Goal: Information Seeking & Learning: Check status

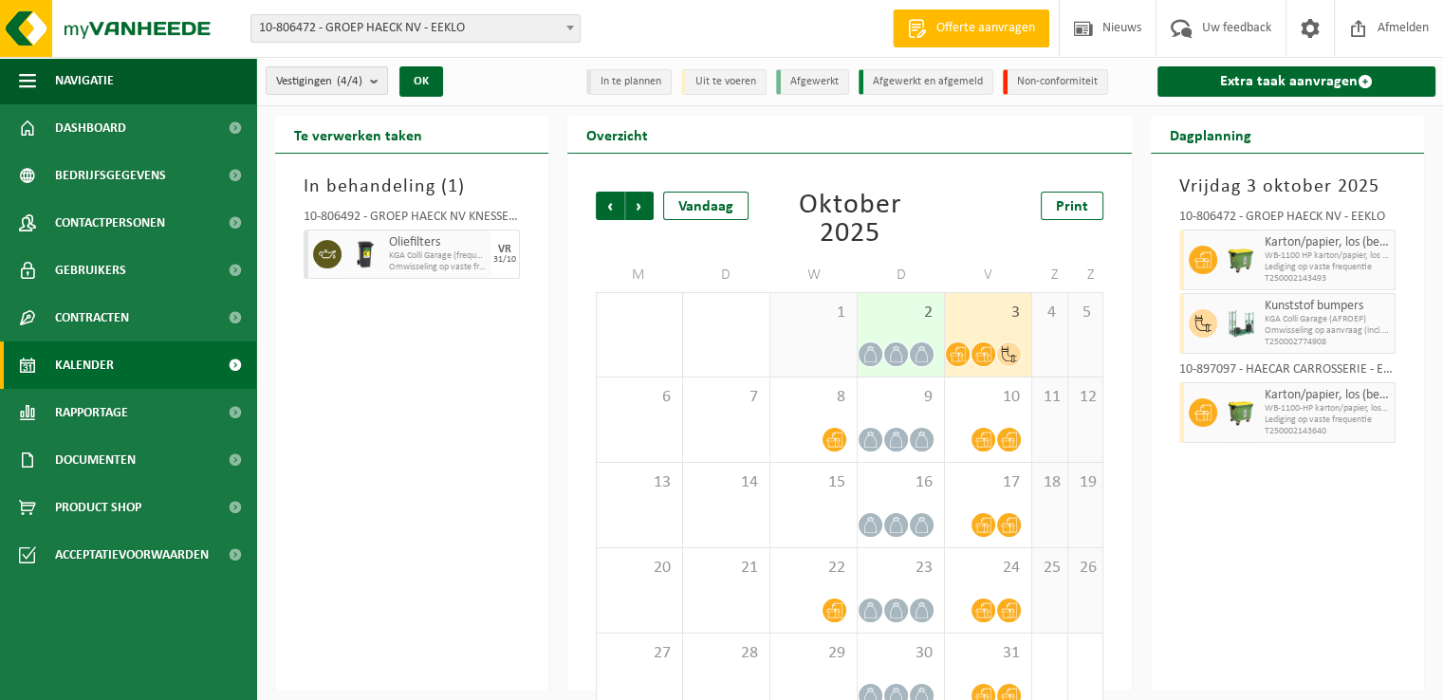
click at [354, 513] on div "In behandeling ( 1 ) 10-806492 - GROEP HAECK NV KNESSELARE - AALTER Oliefilters…" at bounding box center [411, 422] width 273 height 537
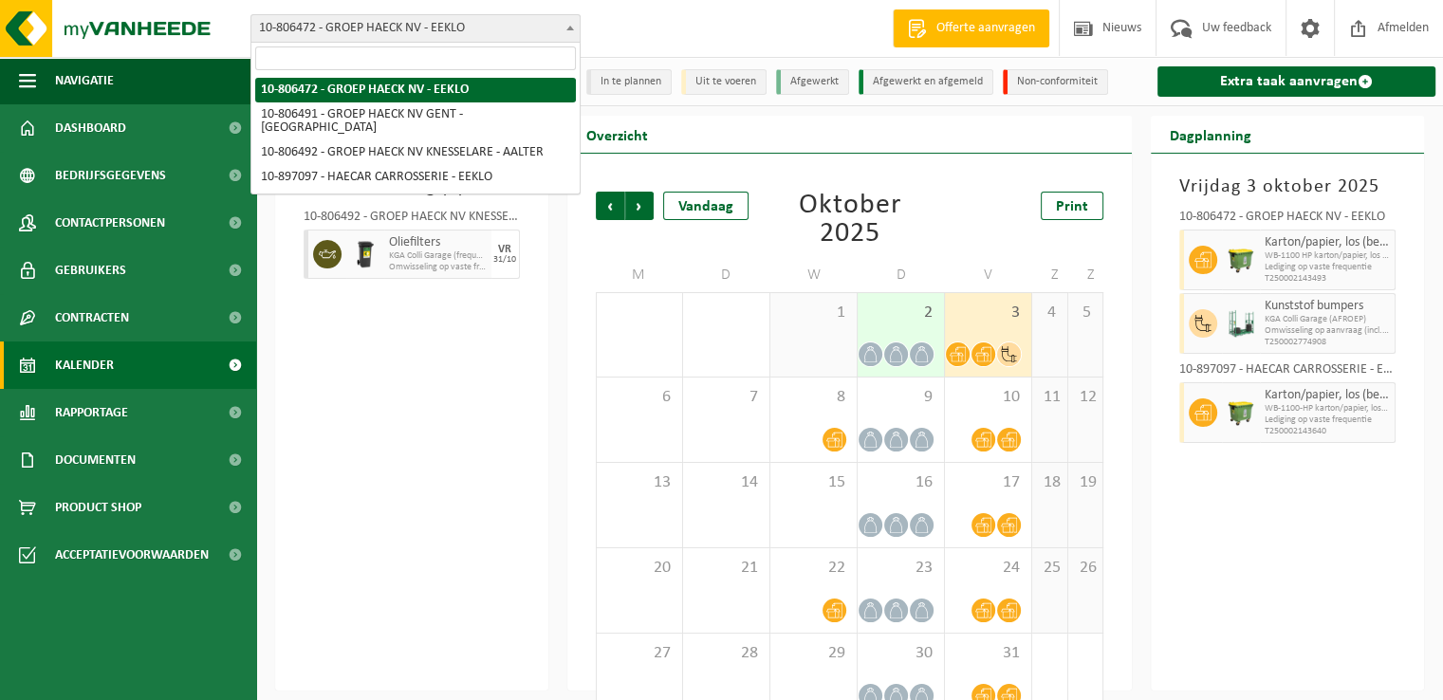
click at [373, 28] on span "10-806472 - GROEP HAECK NV - EEKLO" at bounding box center [415, 28] width 328 height 27
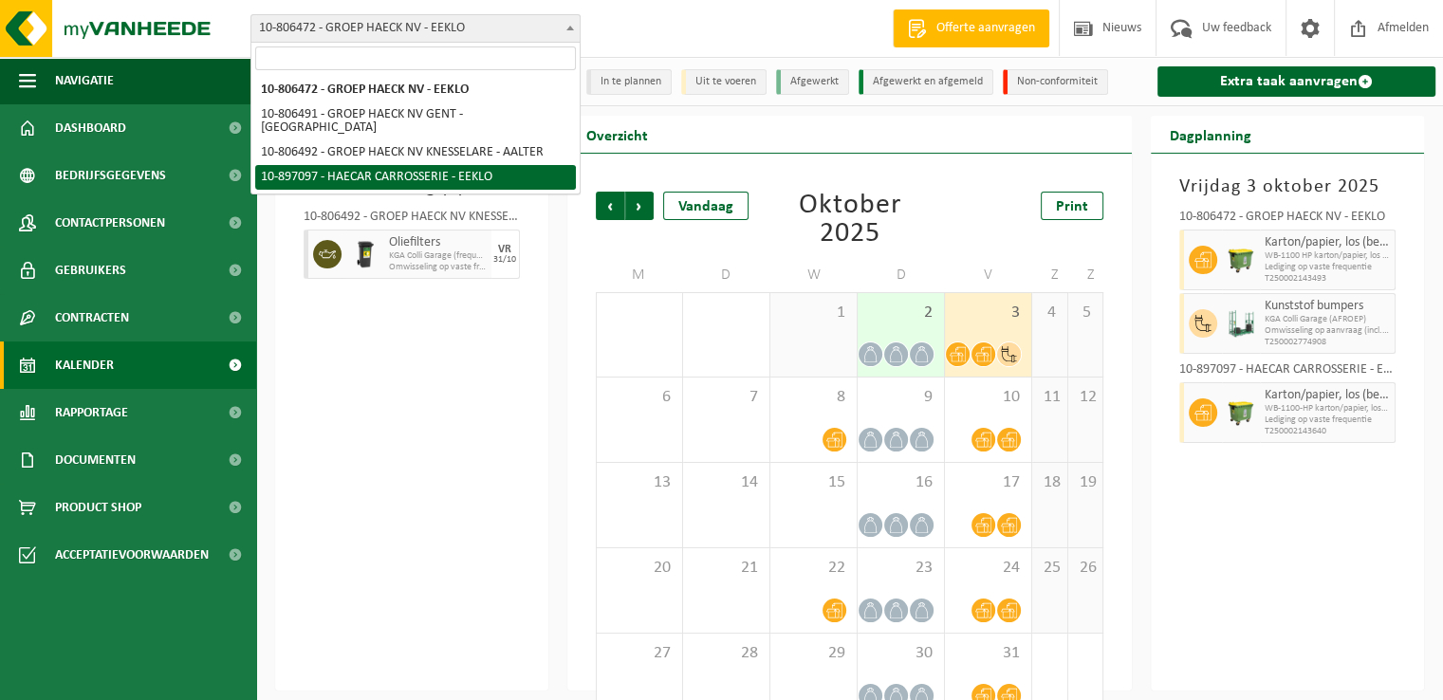
select select "117609"
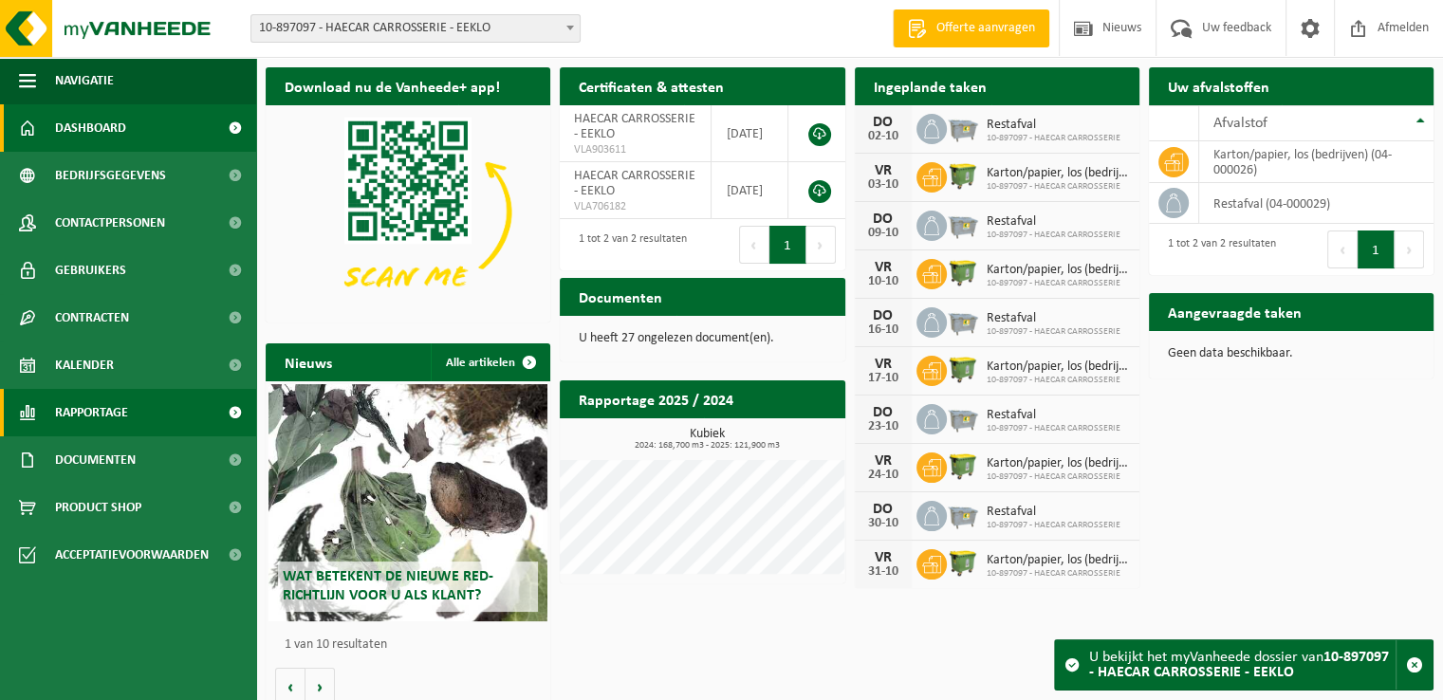
click at [73, 411] on span "Rapportage" at bounding box center [91, 412] width 73 height 47
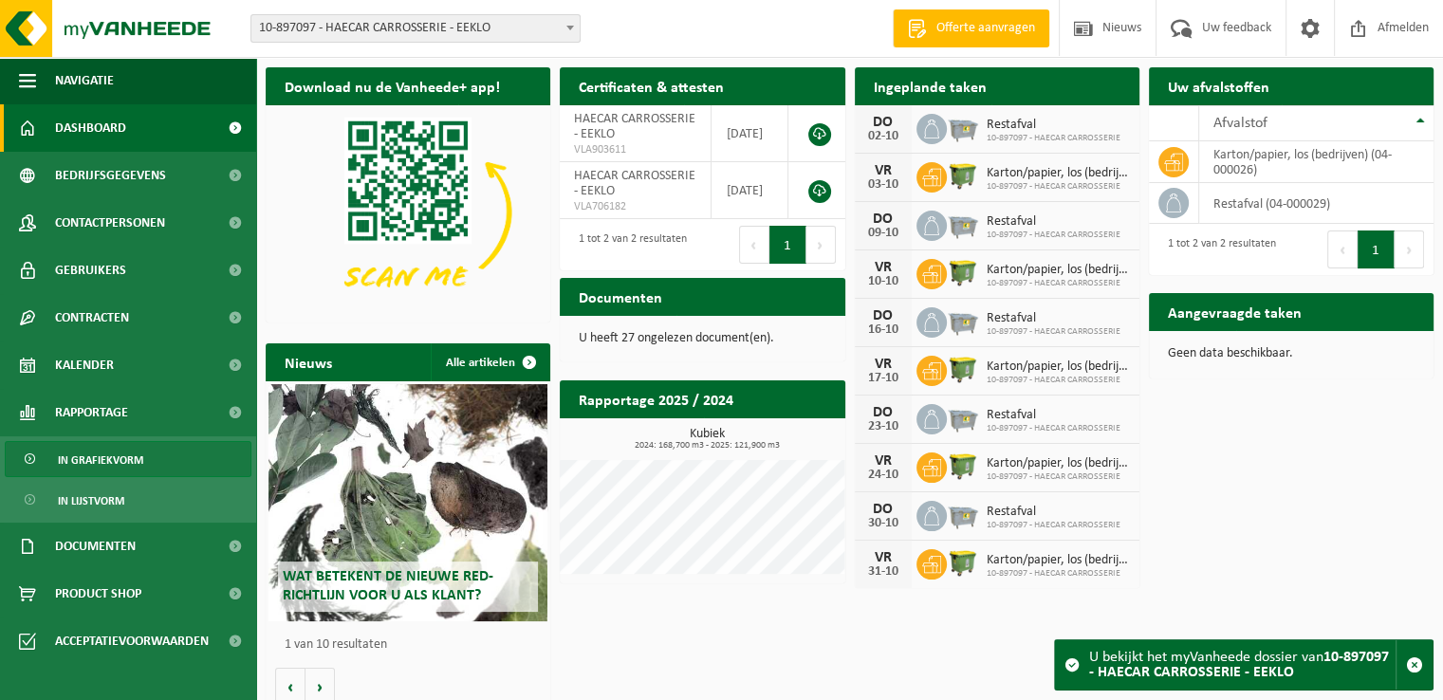
click at [101, 460] on span "In grafiekvorm" at bounding box center [100, 460] width 85 height 36
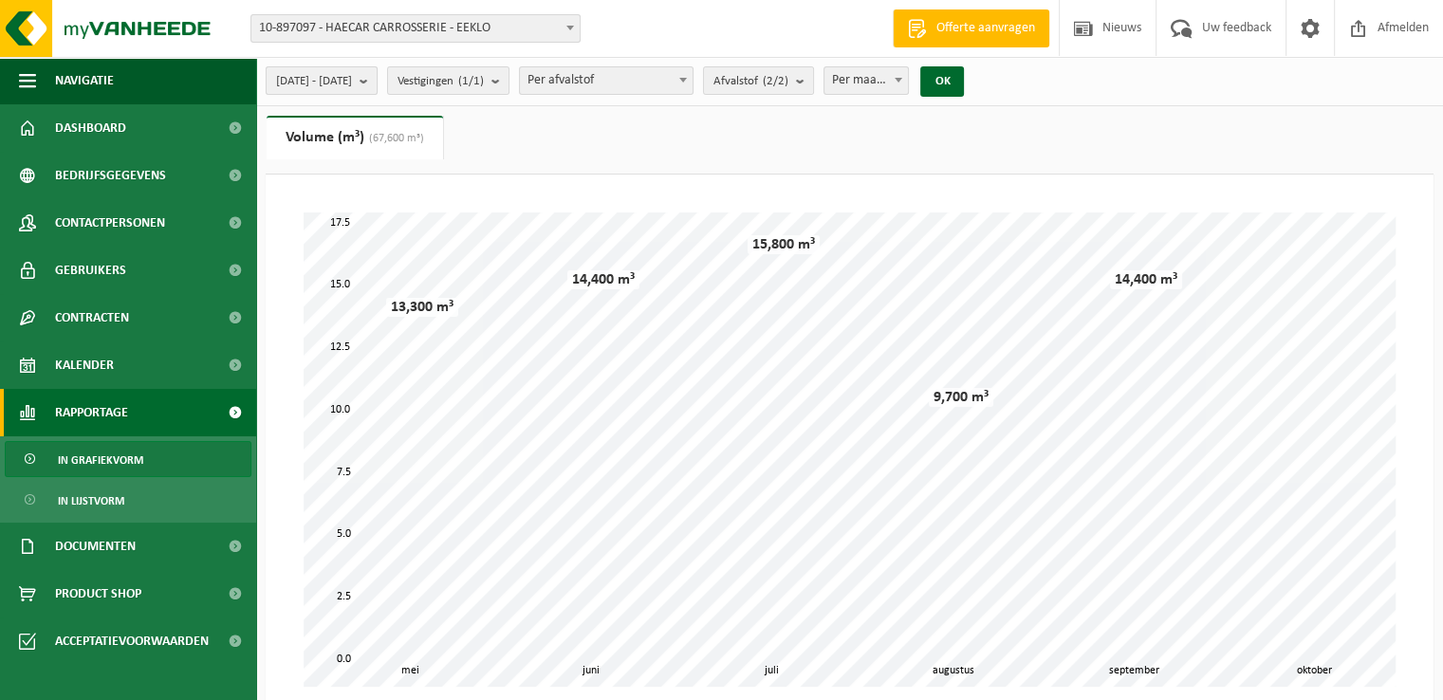
click at [352, 84] on span "2025-05-01 - 2025-10-02" at bounding box center [314, 81] width 76 height 28
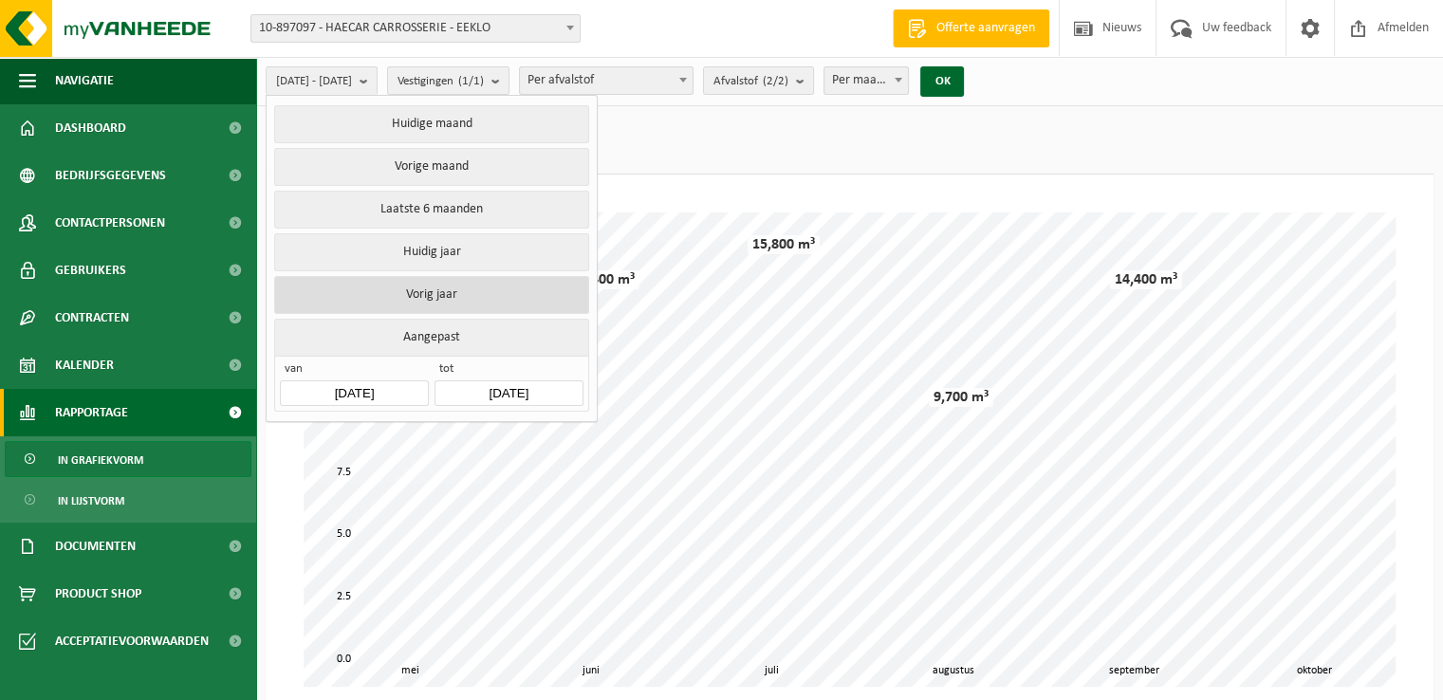
click at [436, 300] on button "Vorig jaar" at bounding box center [431, 295] width 314 height 38
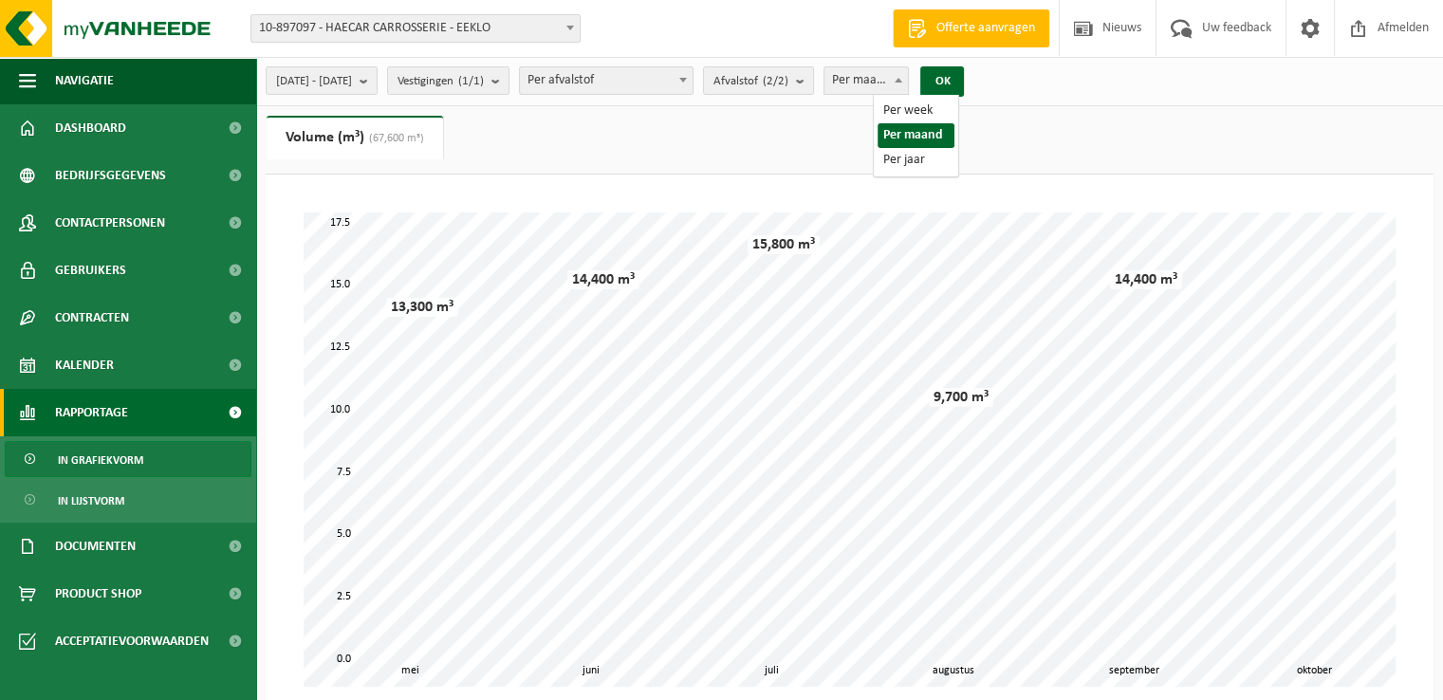
click at [909, 83] on span "Per maand" at bounding box center [867, 80] width 84 height 27
select select "3"
click at [964, 84] on button "OK" at bounding box center [942, 81] width 44 height 30
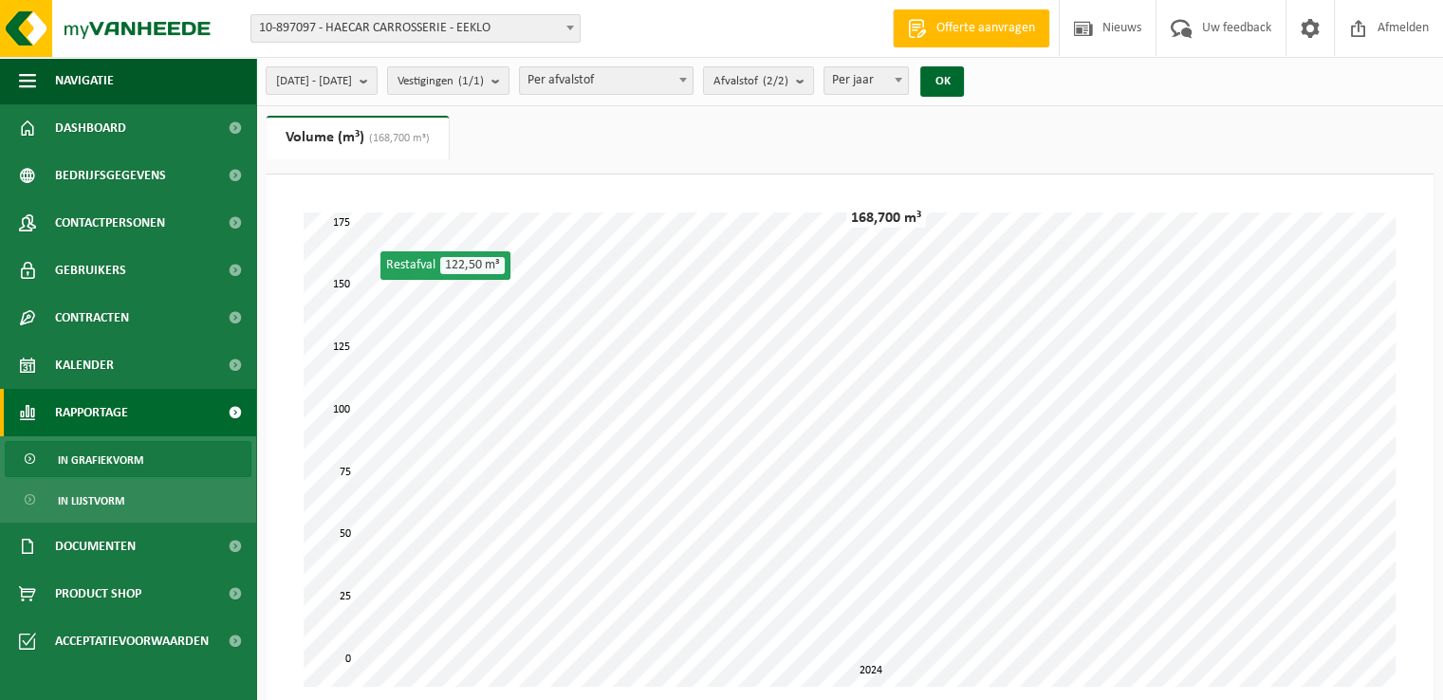
click at [444, 31] on span "10-897097 - HAECAR CARROSSERIE - EEKLO" at bounding box center [415, 28] width 328 height 27
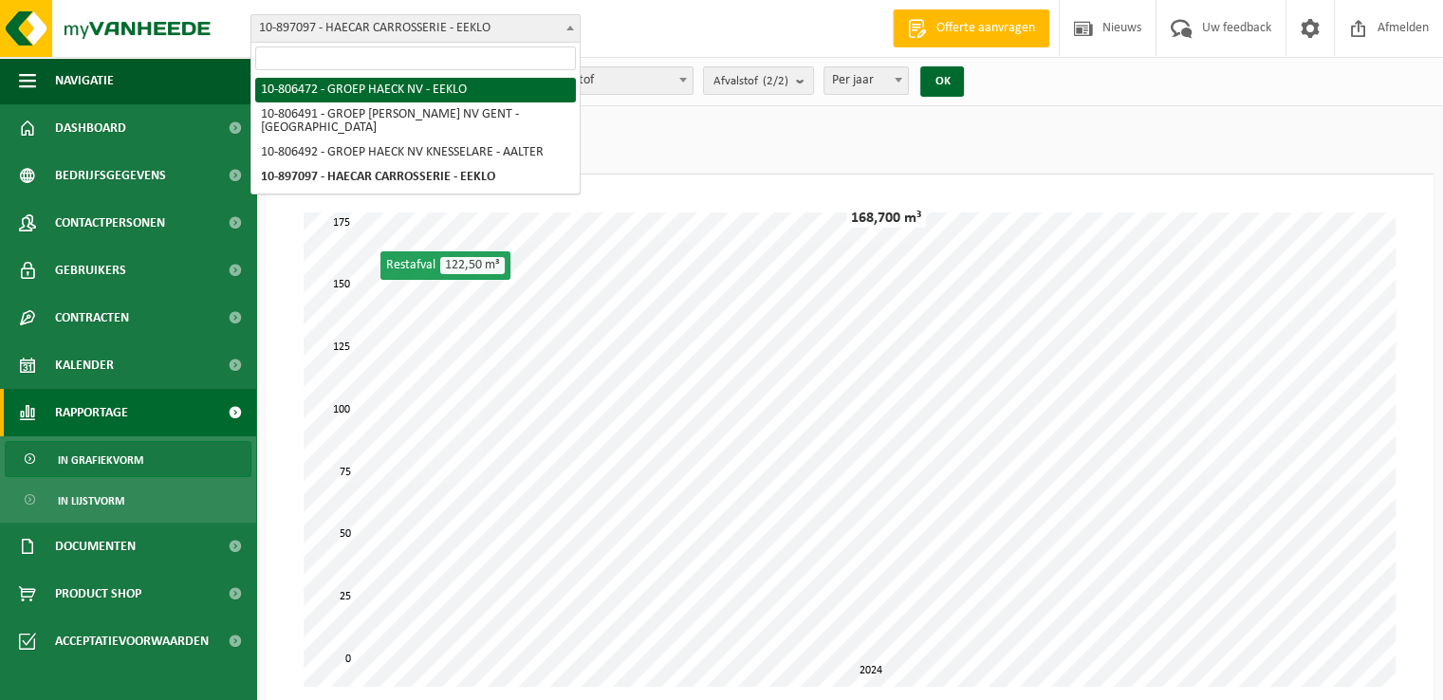
select select "35798"
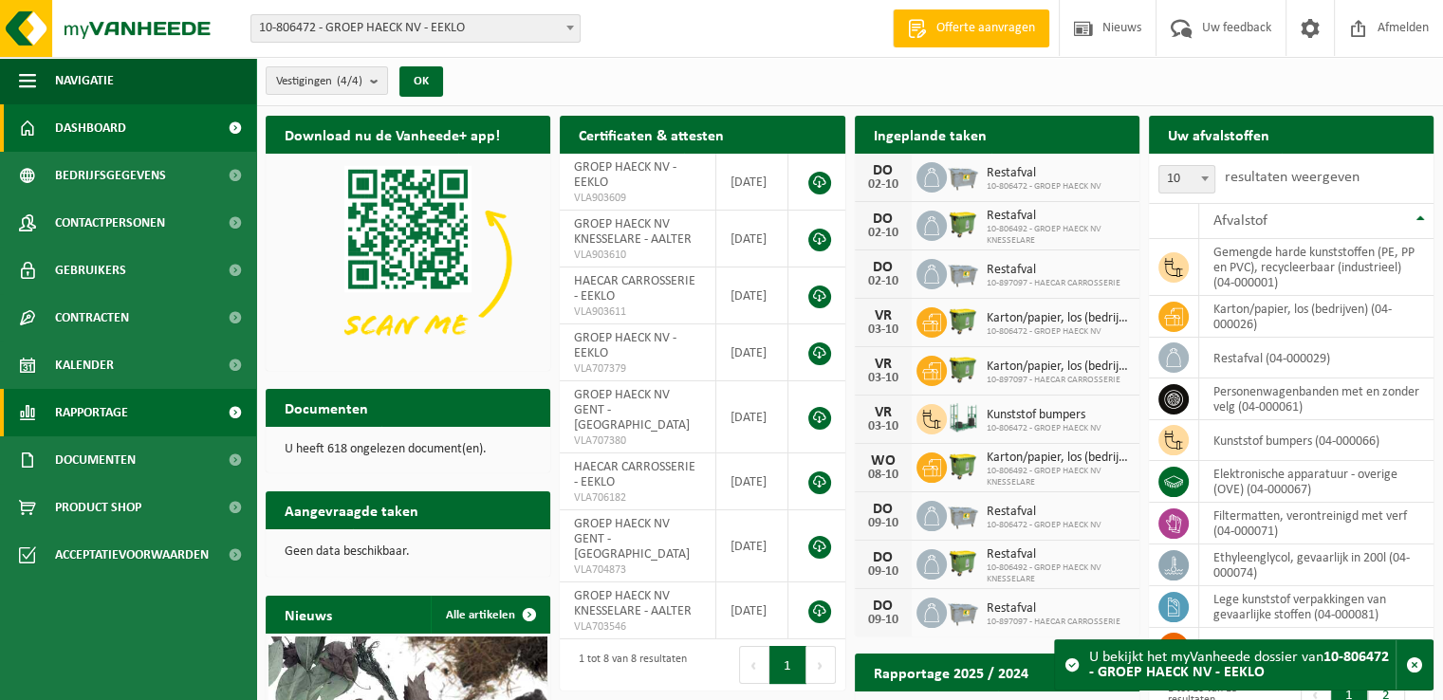
click at [78, 422] on span "Rapportage" at bounding box center [91, 412] width 73 height 47
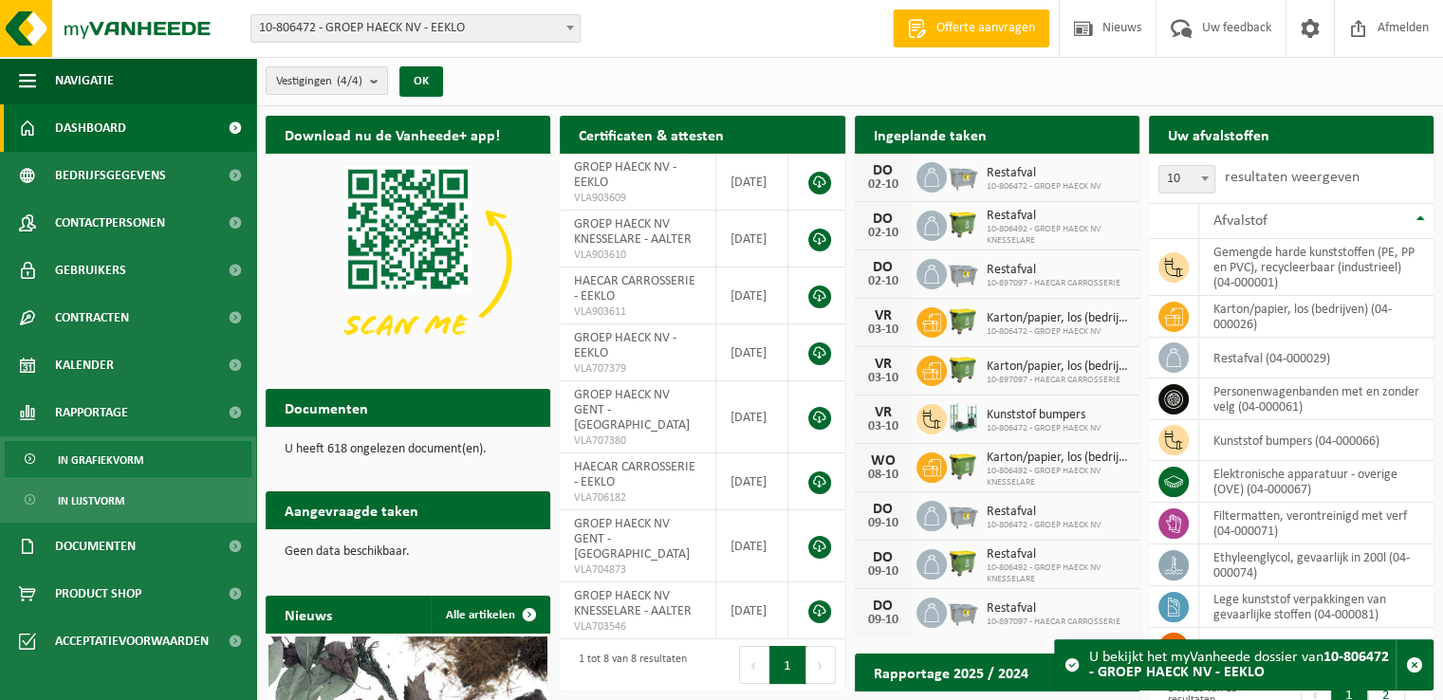
click at [110, 467] on span "In grafiekvorm" at bounding box center [100, 460] width 85 height 36
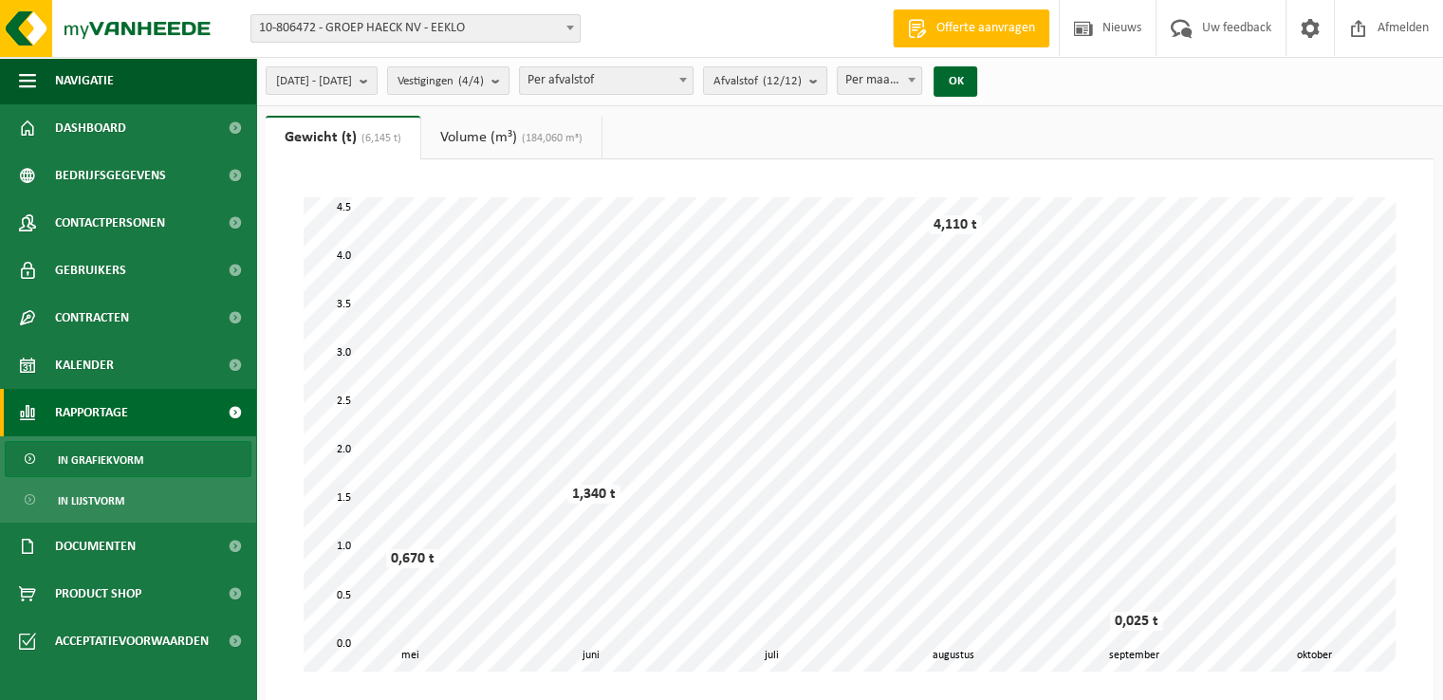
click at [412, 45] on div "Vestiging: 10-806472 - GROEP [PERSON_NAME] NV - EEKLO 10-806491 - GROEP [PERSON…" at bounding box center [721, 29] width 1443 height 58
click at [396, 30] on span "10-806472 - GROEP HAECK NV - EEKLO" at bounding box center [415, 28] width 328 height 27
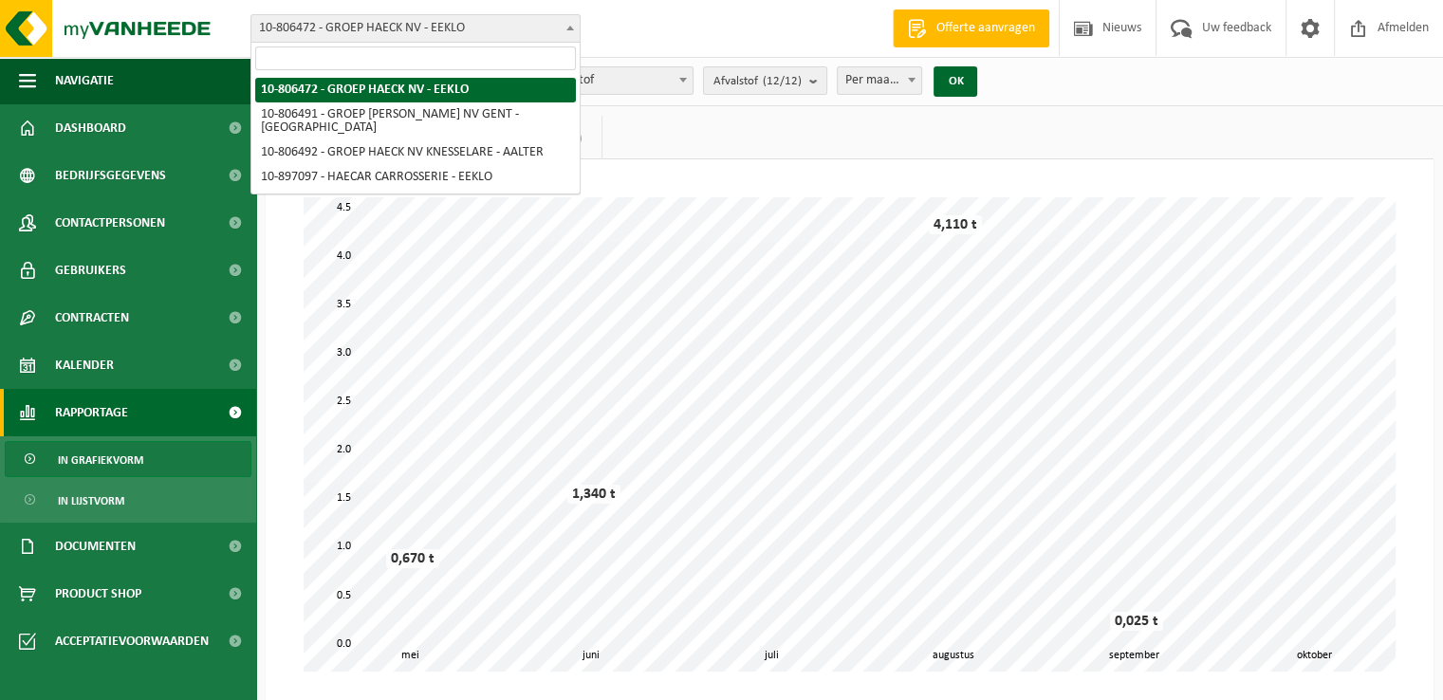
click at [780, 116] on ul "Gewicht (t) (6,145 t) Volume (m³) (184,060 m³)" at bounding box center [850, 138] width 1168 height 44
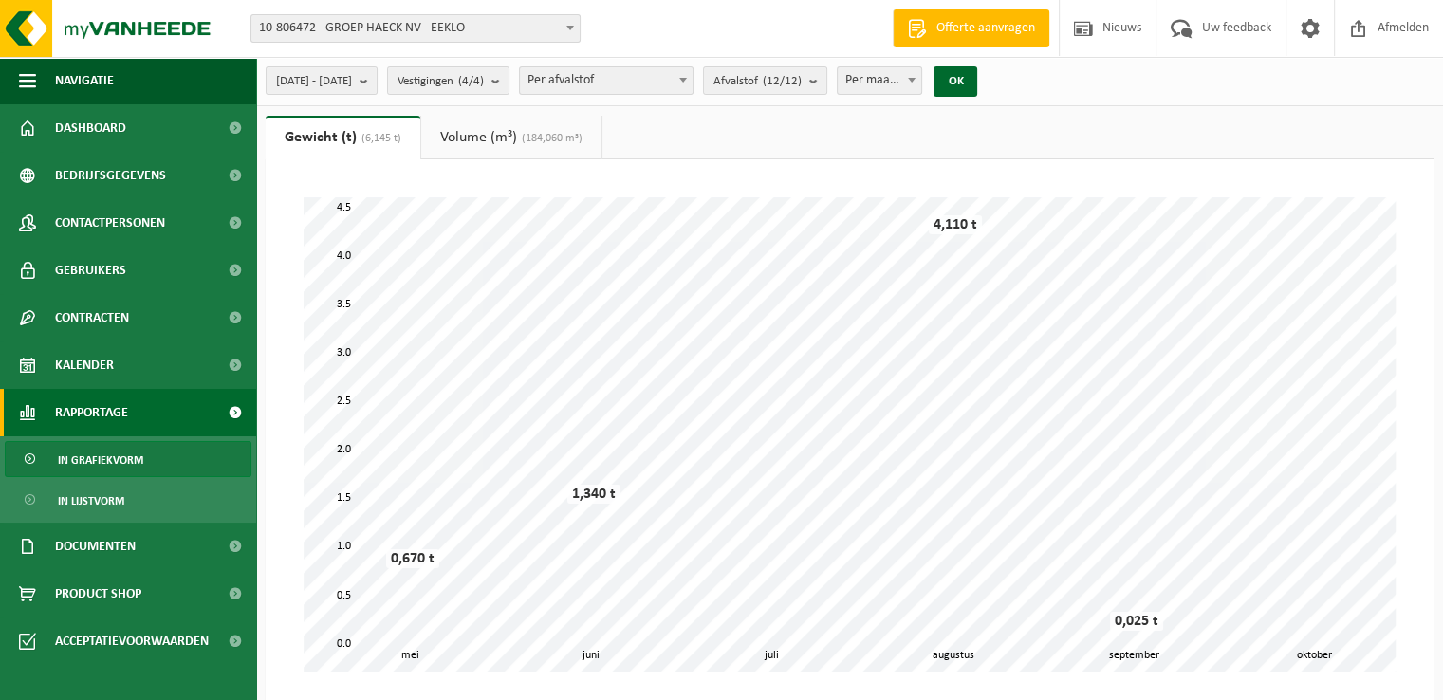
click at [651, 84] on span "Per afvalstof" at bounding box center [606, 80] width 173 height 27
click at [352, 84] on span "[DATE] - [DATE]" at bounding box center [314, 81] width 76 height 28
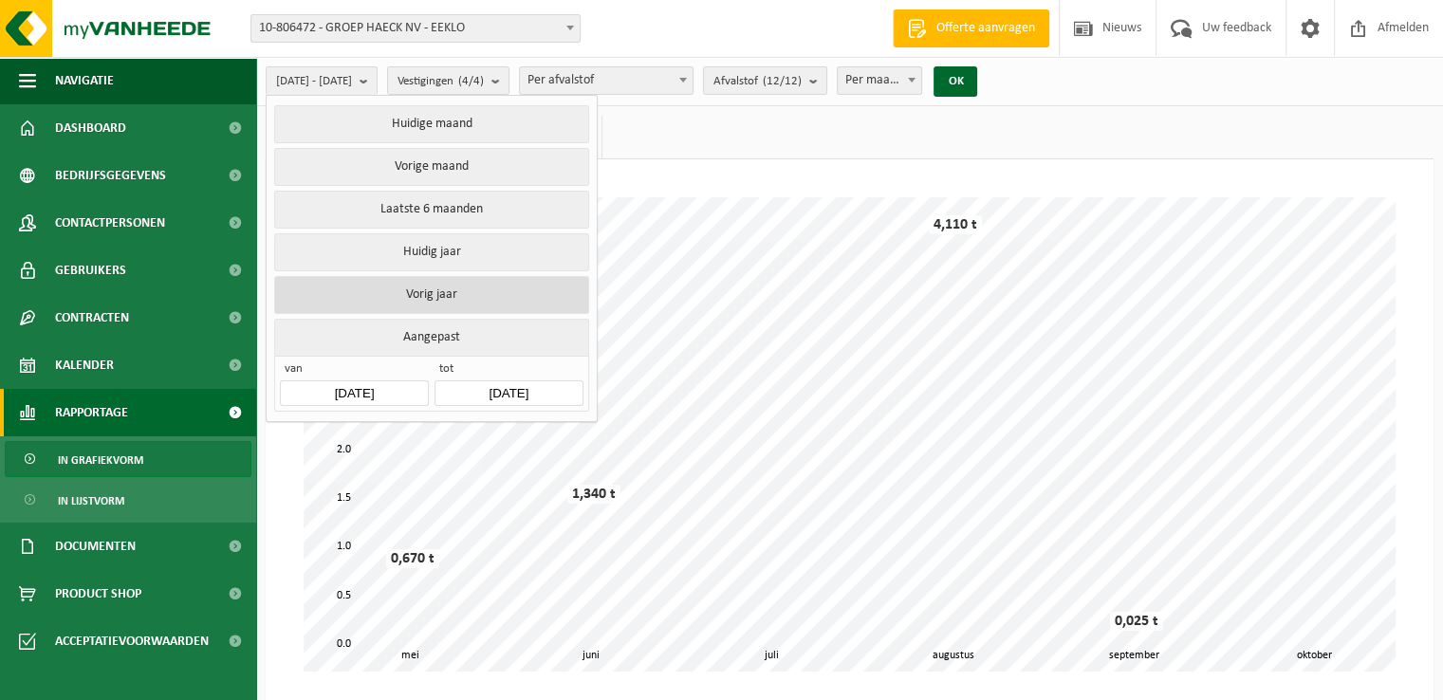
click at [459, 285] on button "Vorig jaar" at bounding box center [431, 295] width 314 height 38
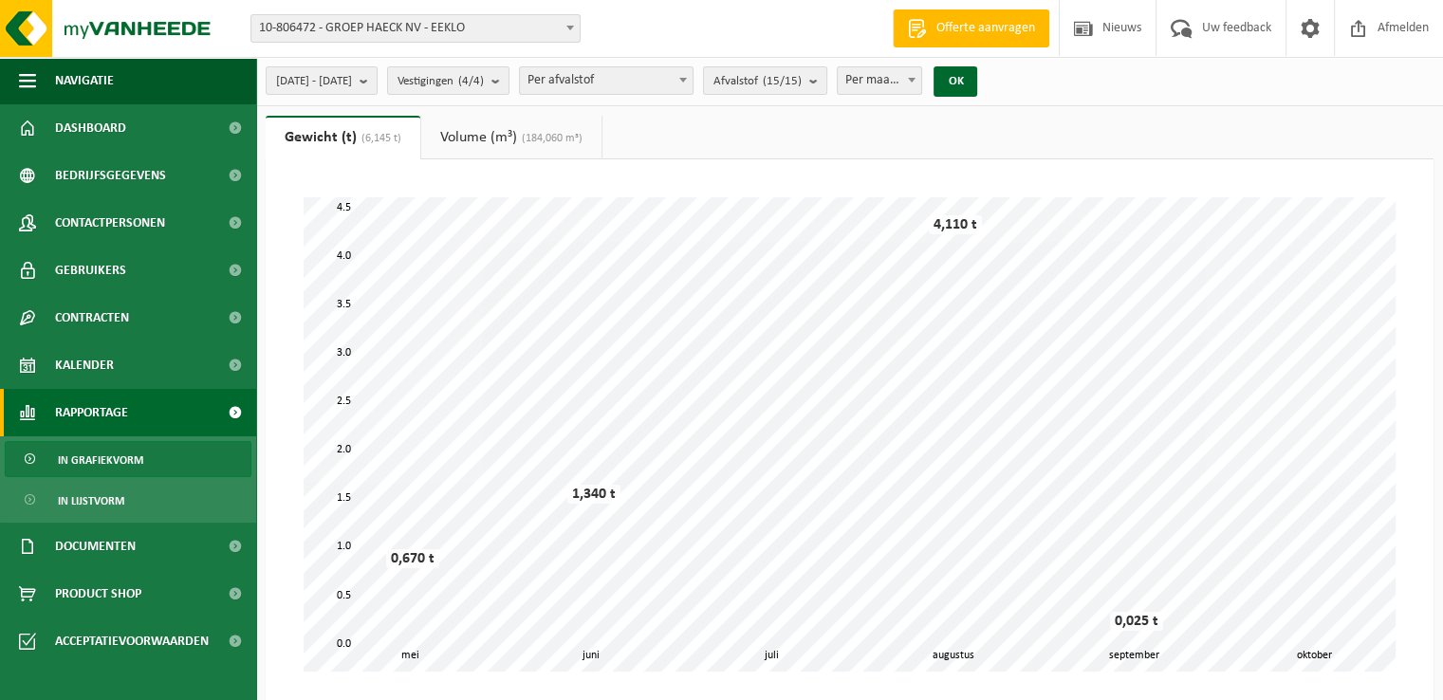
click at [916, 82] on b at bounding box center [912, 80] width 8 height 5
select select "3"
click at [977, 81] on button "OK" at bounding box center [956, 81] width 44 height 30
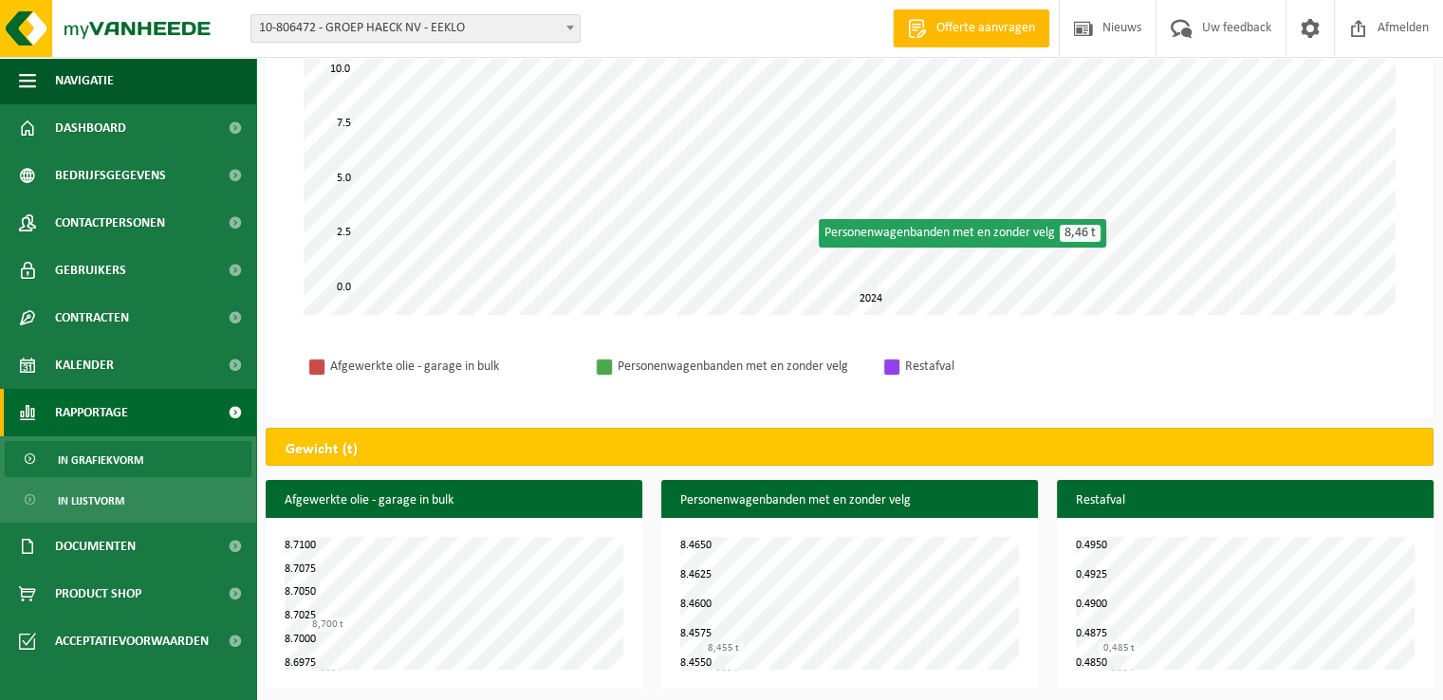
scroll to position [363, 0]
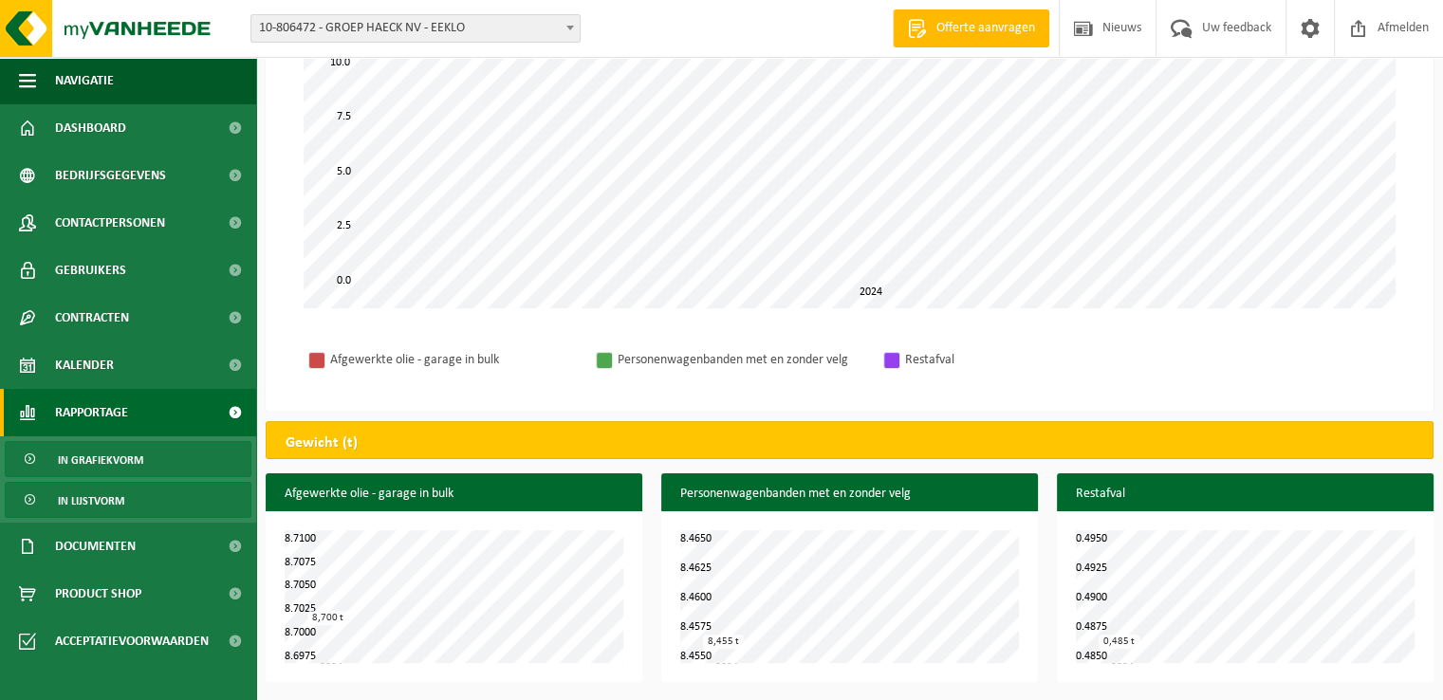
click at [99, 510] on span "In lijstvorm" at bounding box center [91, 501] width 66 height 36
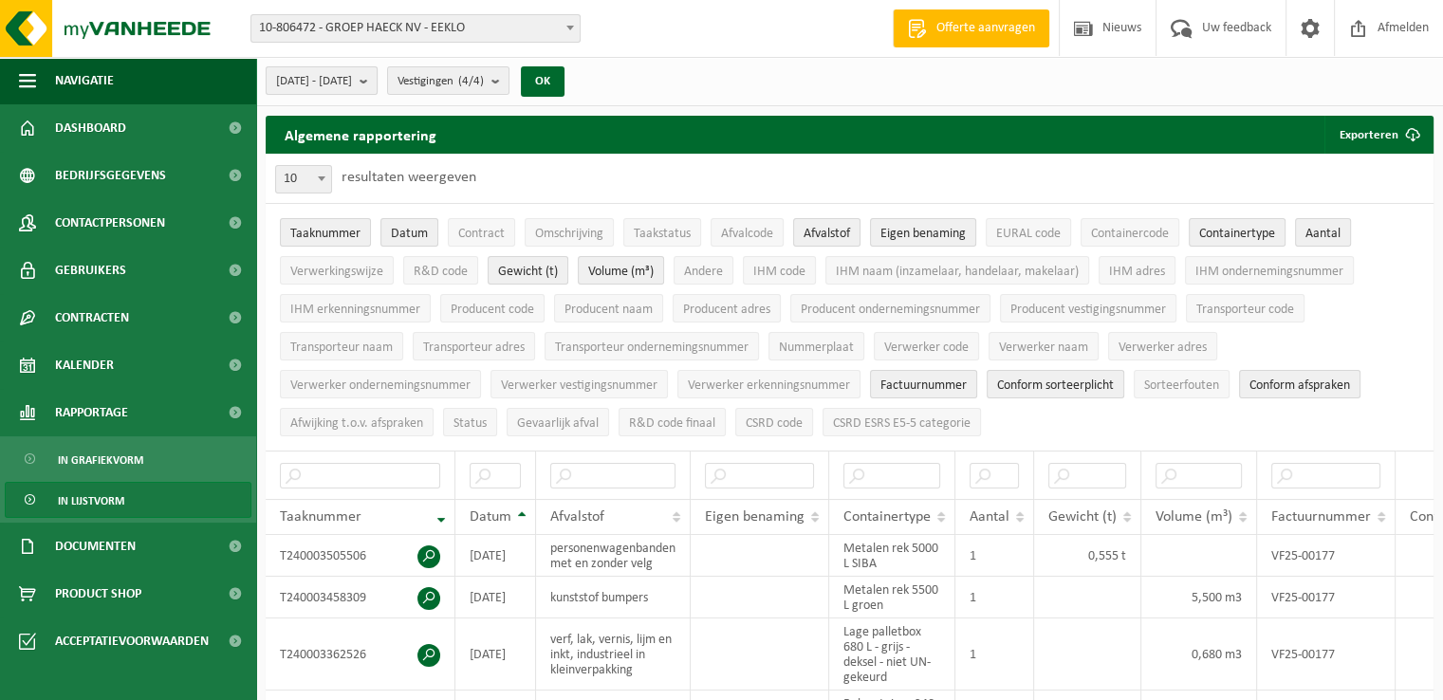
click at [323, 81] on span "[DATE] - [DATE]" at bounding box center [314, 81] width 76 height 28
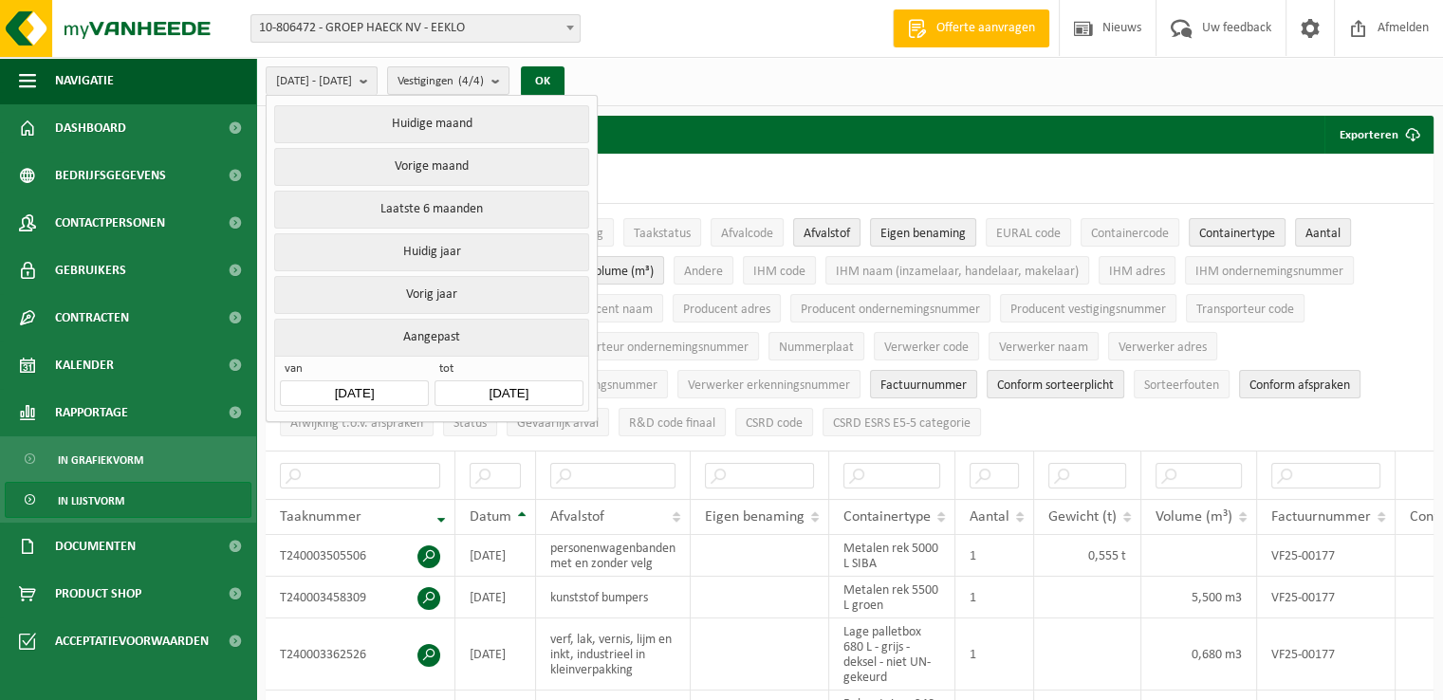
click at [825, 83] on div "[DATE] - [DATE] Huidige maand Vorige maand Laatste 6 maanden Huidig jaar Vorig …" at bounding box center [849, 81] width 1187 height 49
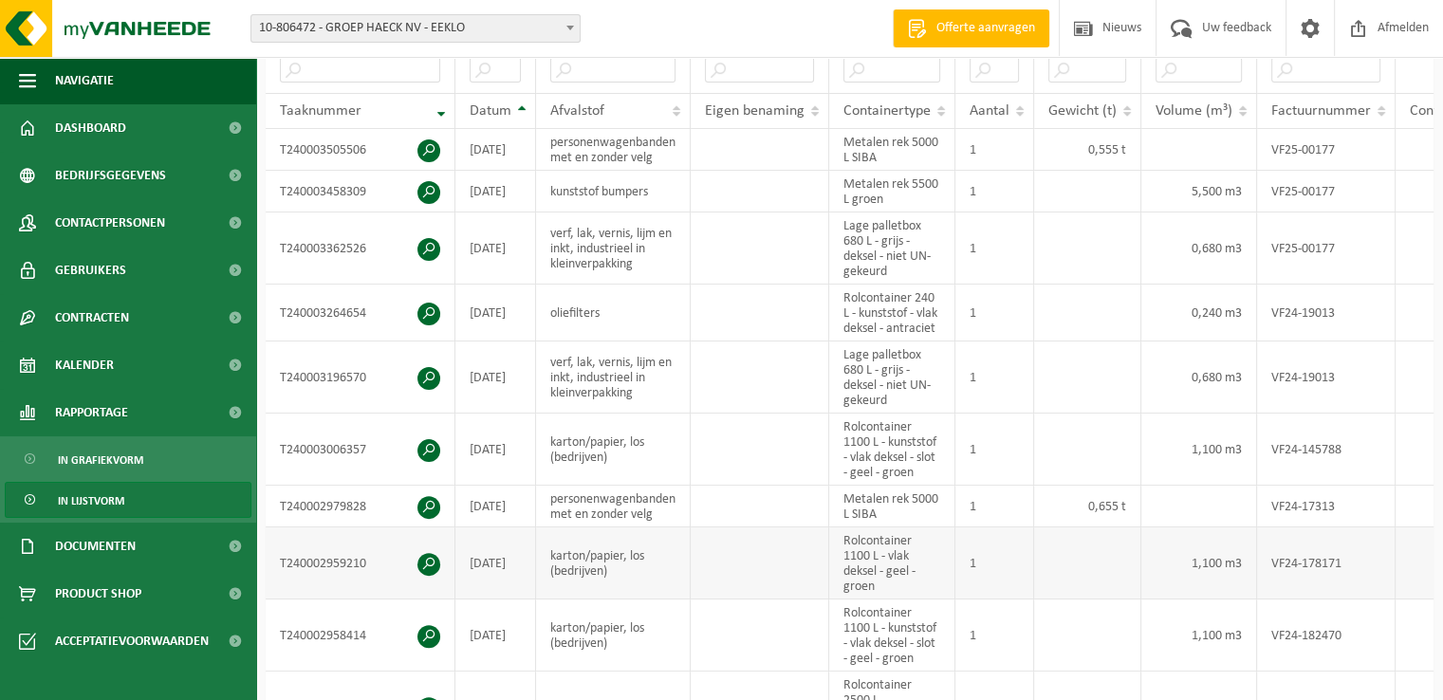
scroll to position [664, 0]
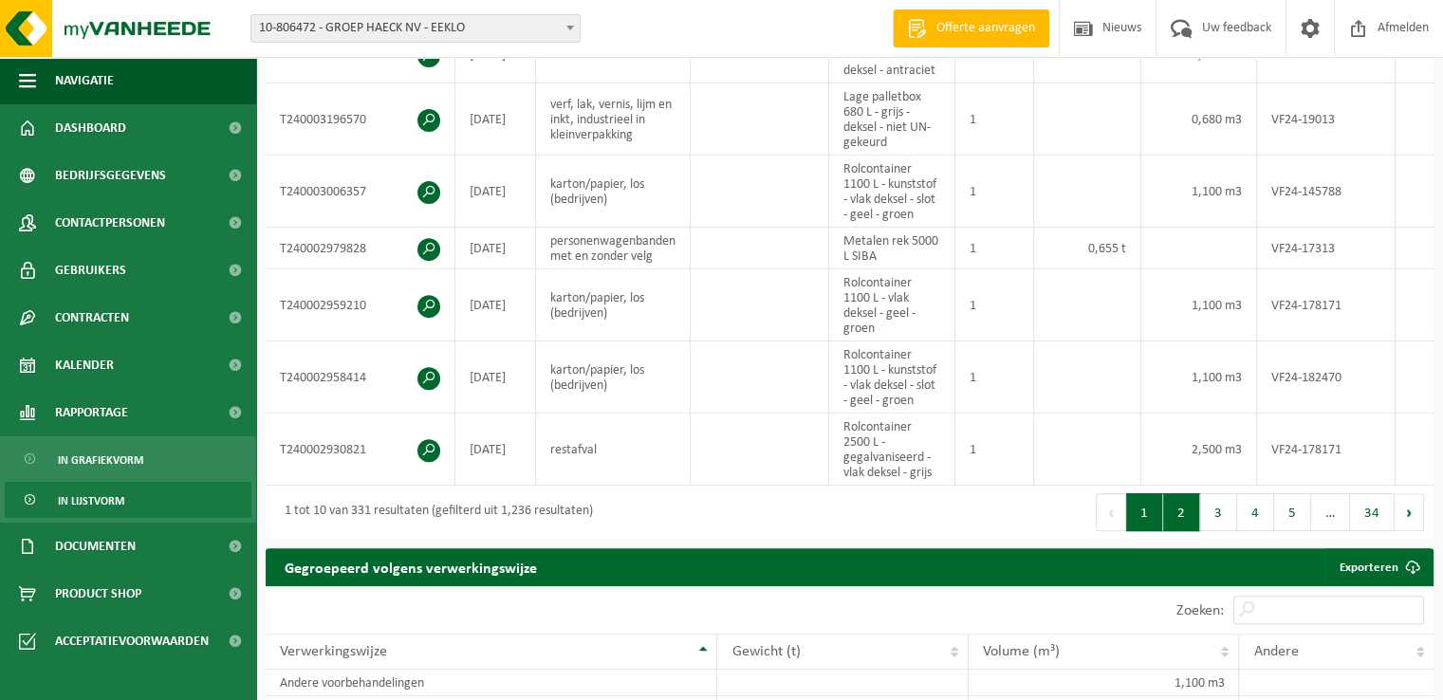
click at [1192, 531] on button "2" at bounding box center [1181, 512] width 37 height 38
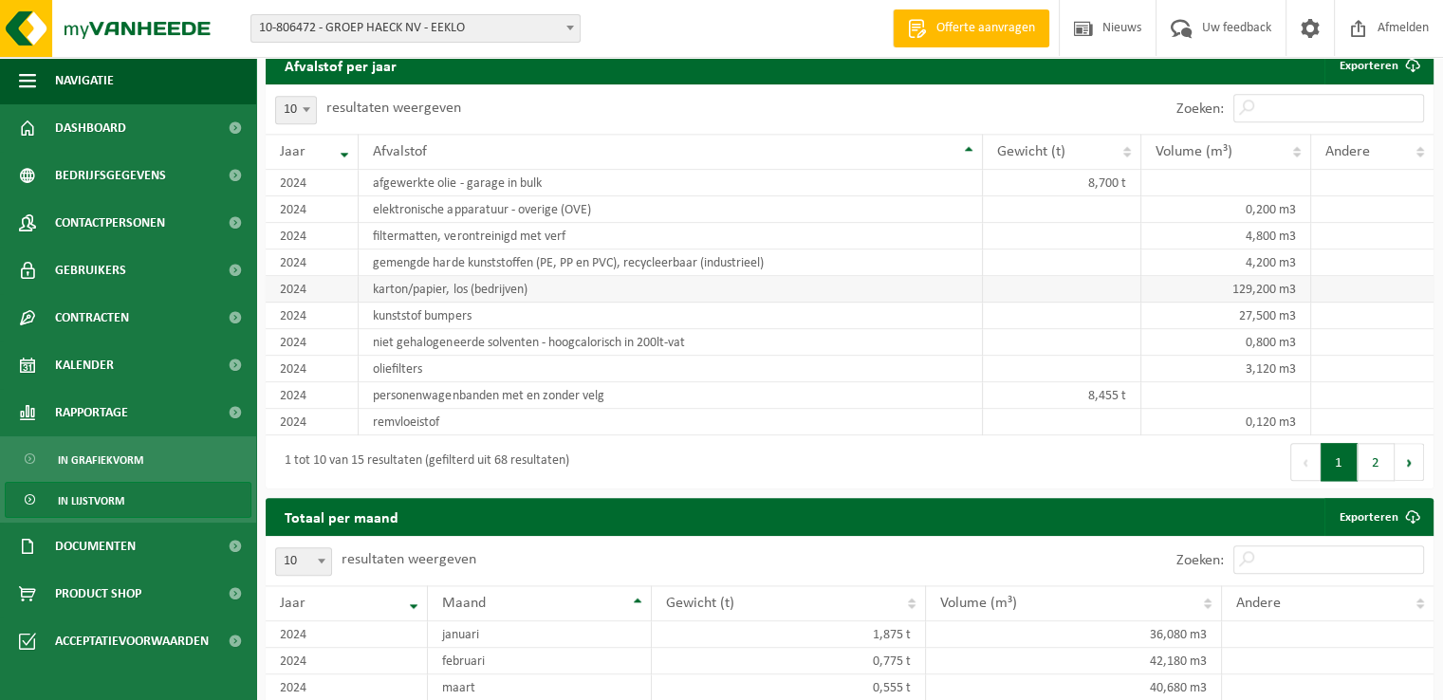
scroll to position [1993, 0]
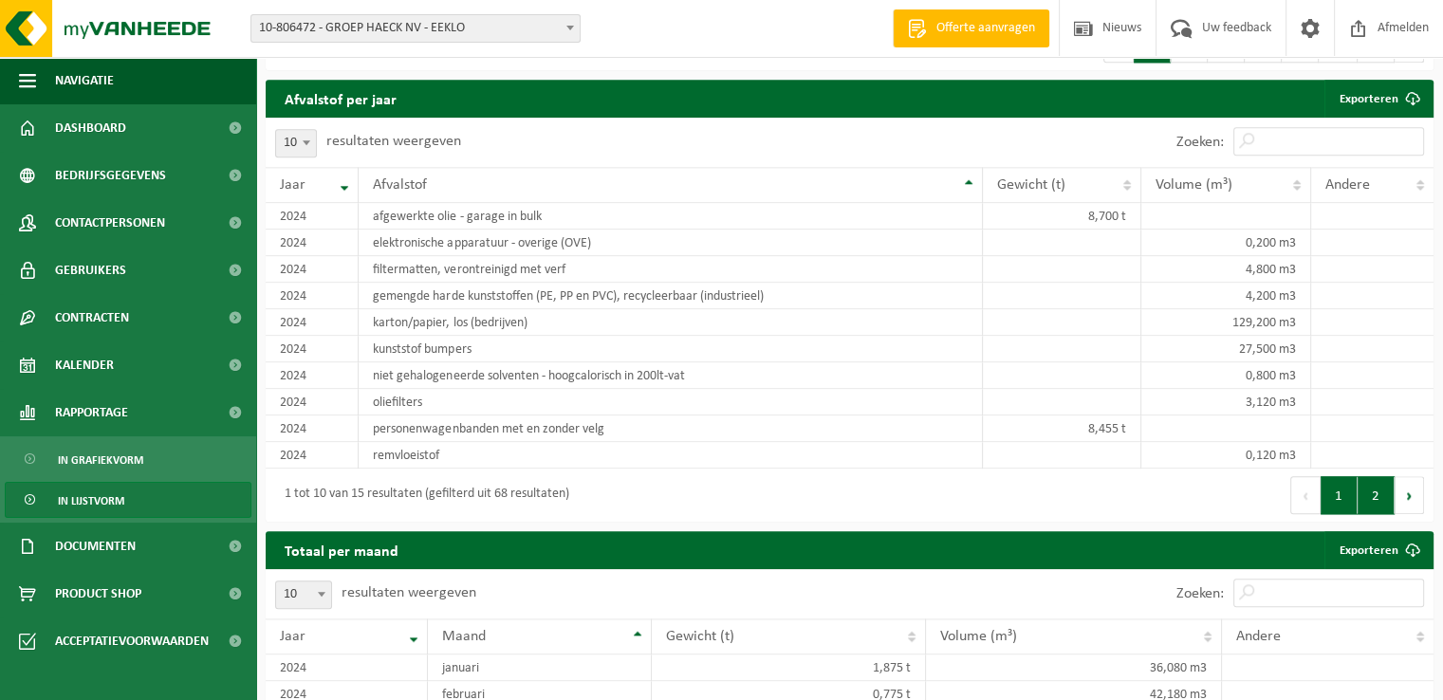
click at [1371, 498] on button "2" at bounding box center [1376, 495] width 37 height 38
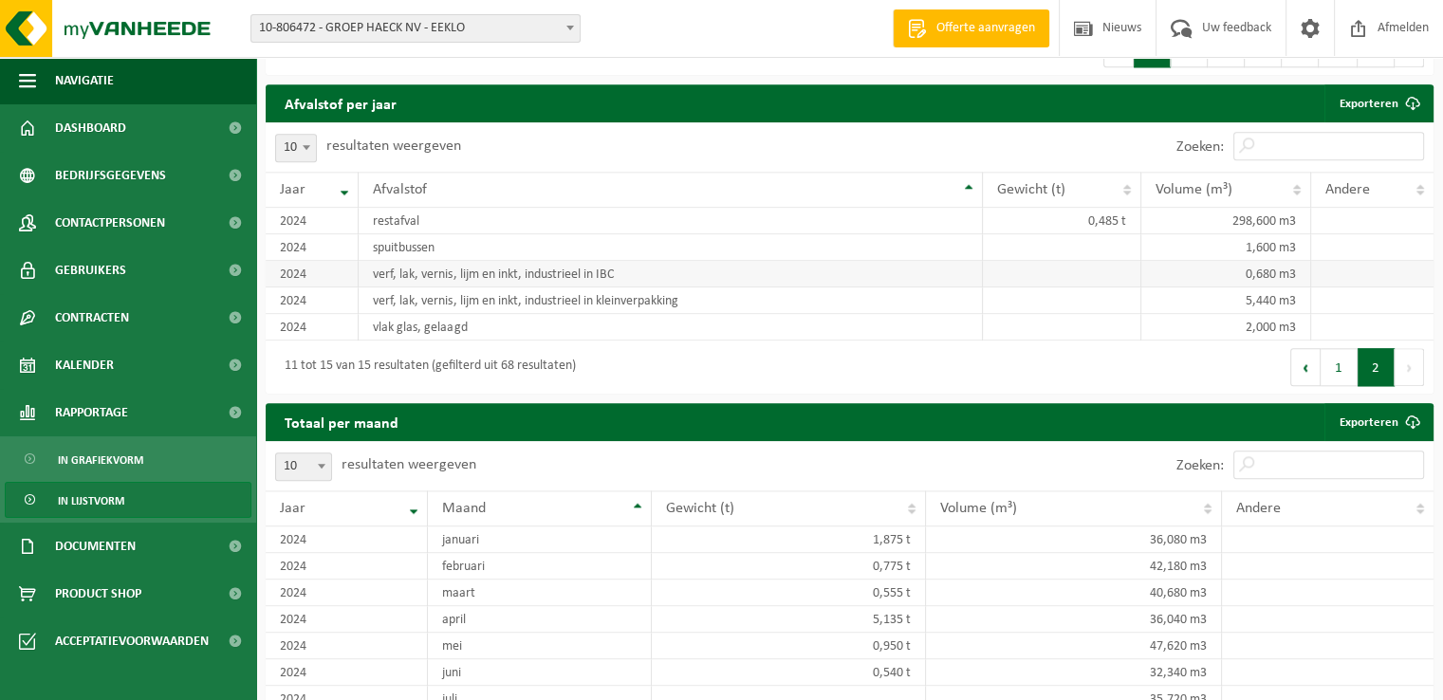
scroll to position [1955, 0]
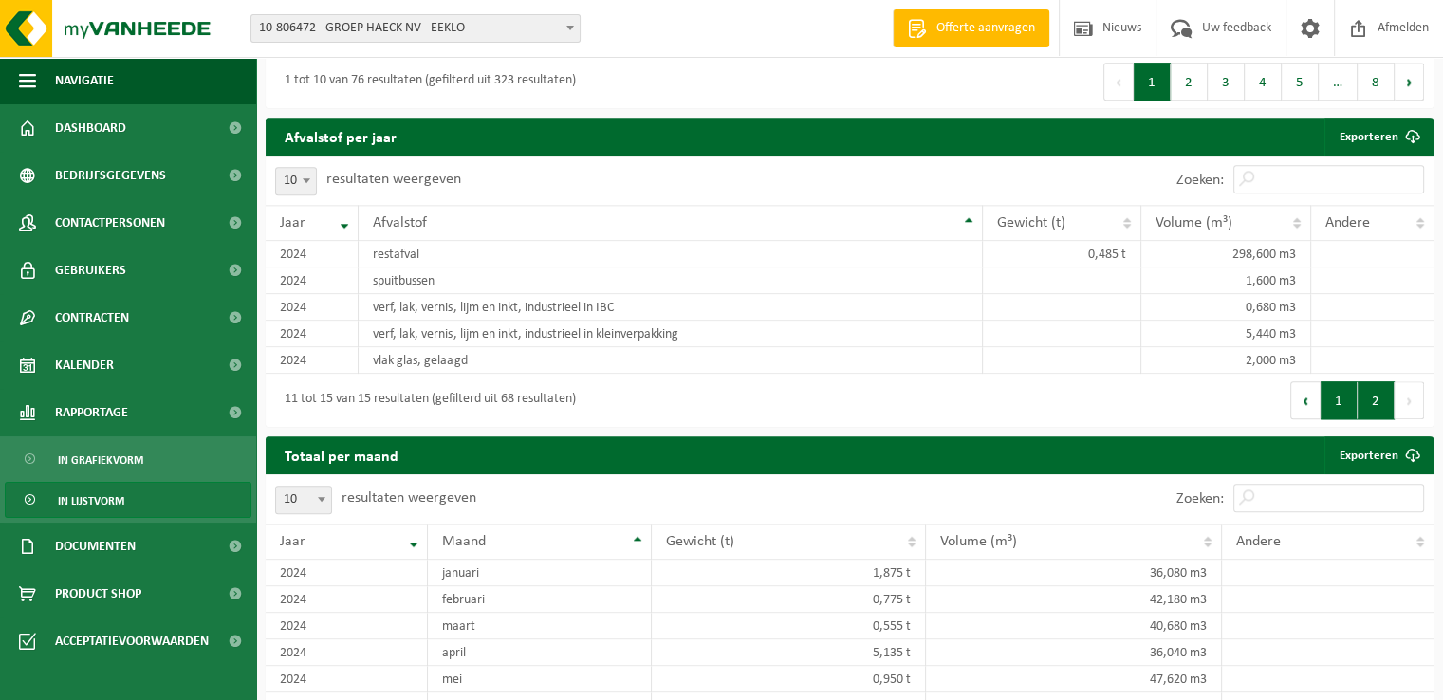
click at [1336, 409] on button "1" at bounding box center [1339, 400] width 37 height 38
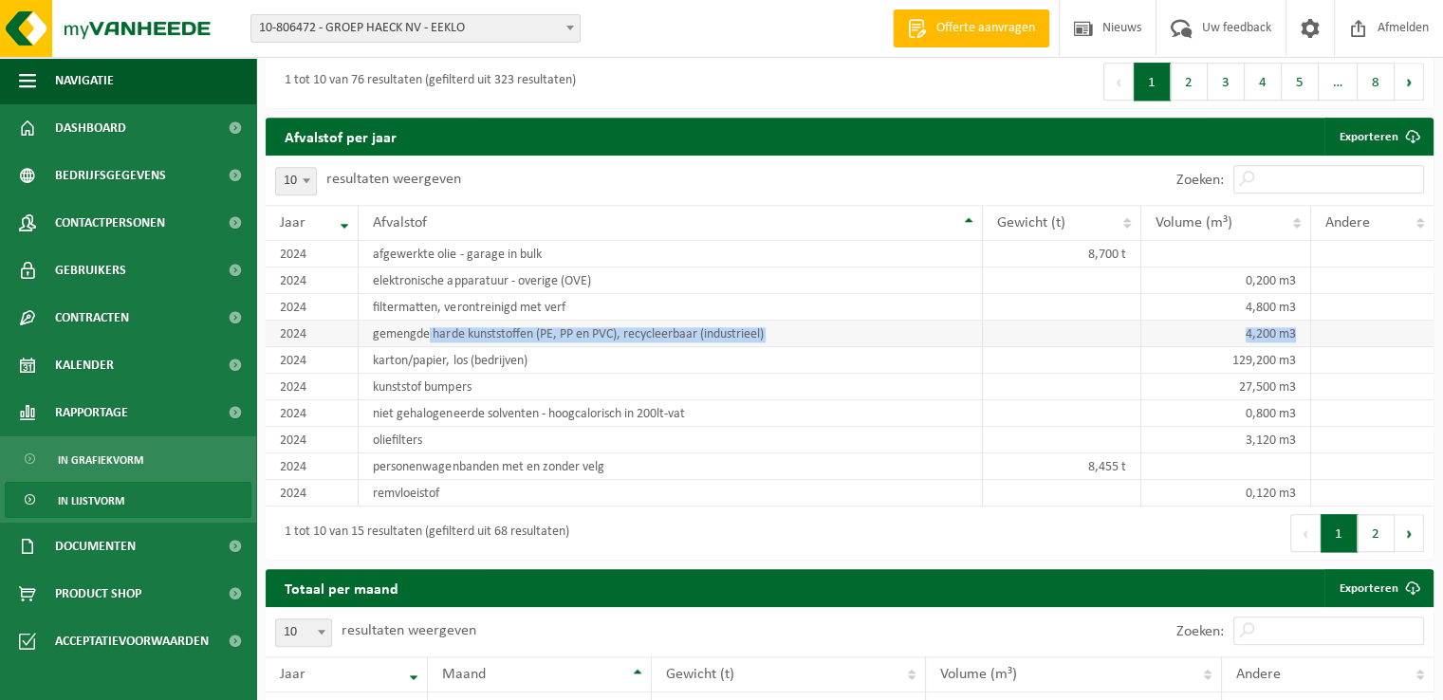
drag, startPoint x: 429, startPoint y: 335, endPoint x: 1315, endPoint y: 336, distance: 886.2
click at [1315, 336] on tr "2024 gemengde harde kunststoffen (PE, PP en PVC), recycleerbaar (industrieel) 4…" at bounding box center [850, 334] width 1168 height 27
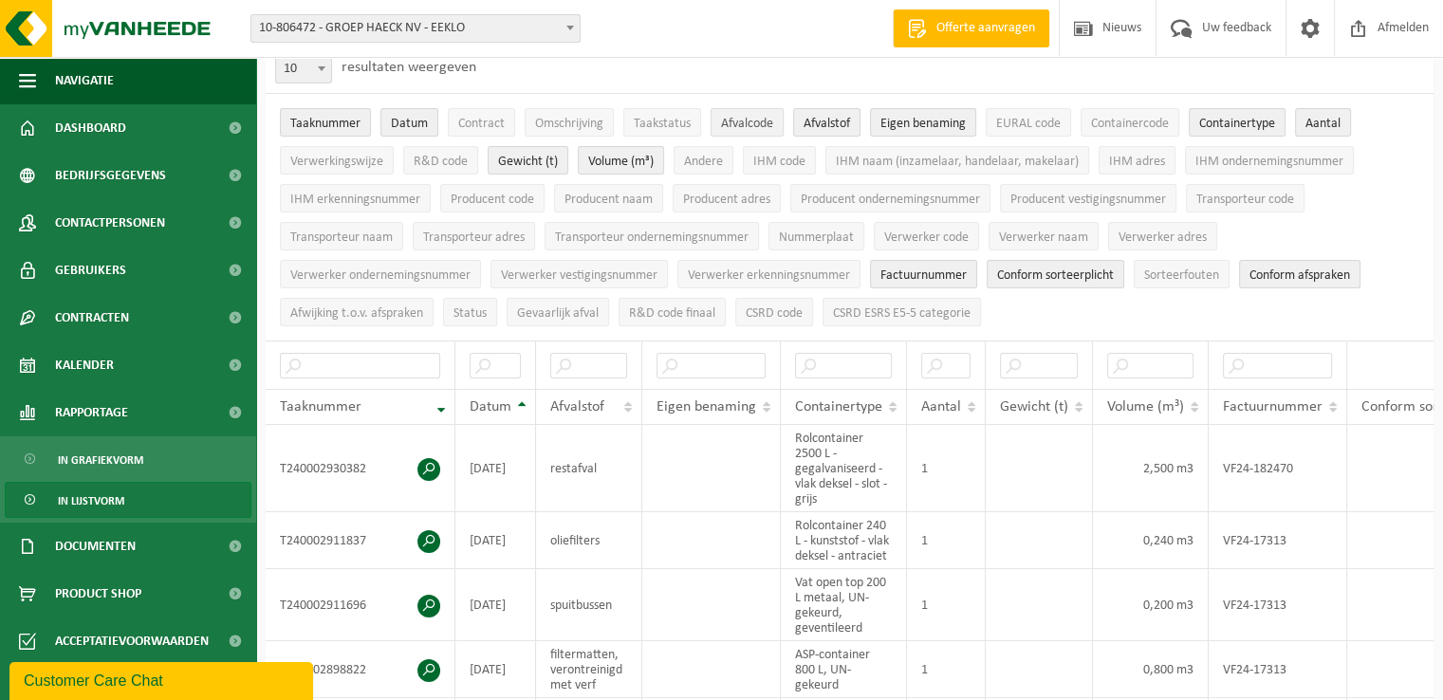
scroll to position [0, 0]
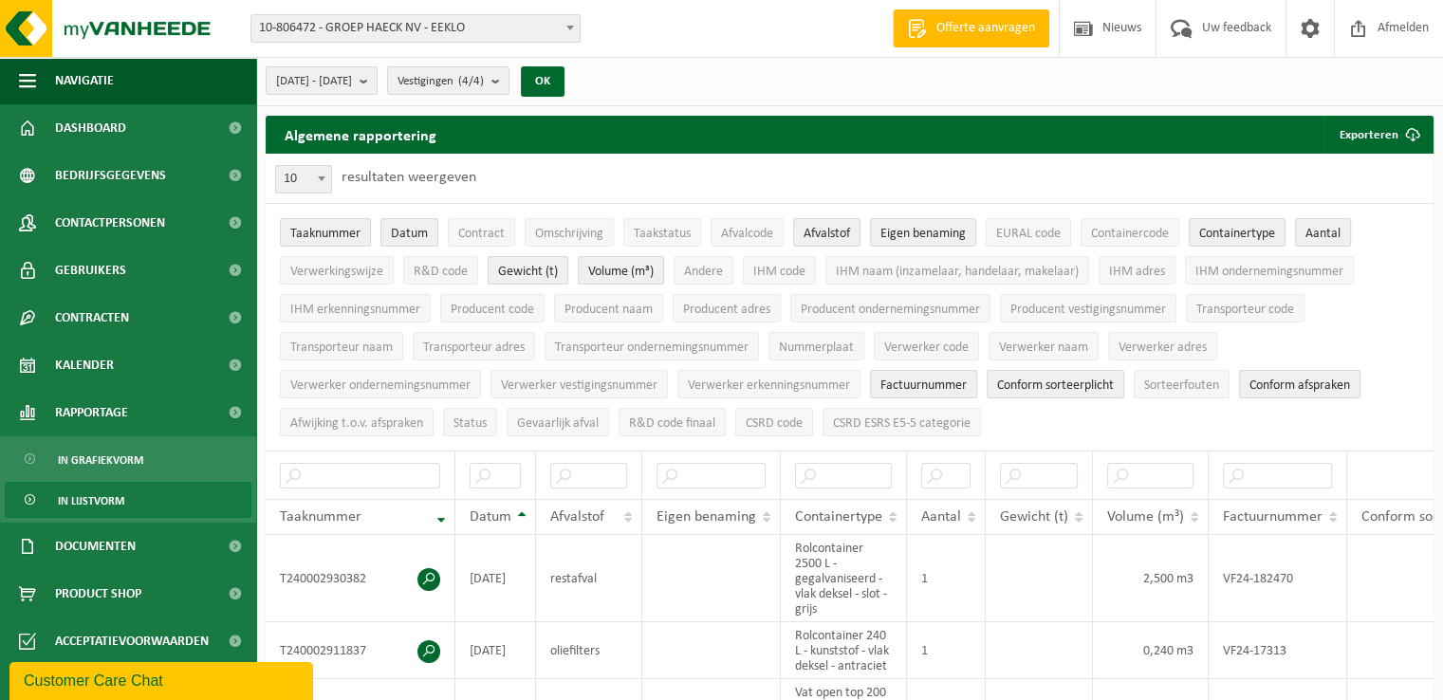
click at [768, 176] on div "10 25 50 100 10 resultaten weergeven" at bounding box center [850, 178] width 1168 height 49
click at [731, 179] on div "10 25 50 100 10 resultaten weergeven" at bounding box center [850, 178] width 1168 height 49
